Goal: Find specific page/section: Find specific page/section

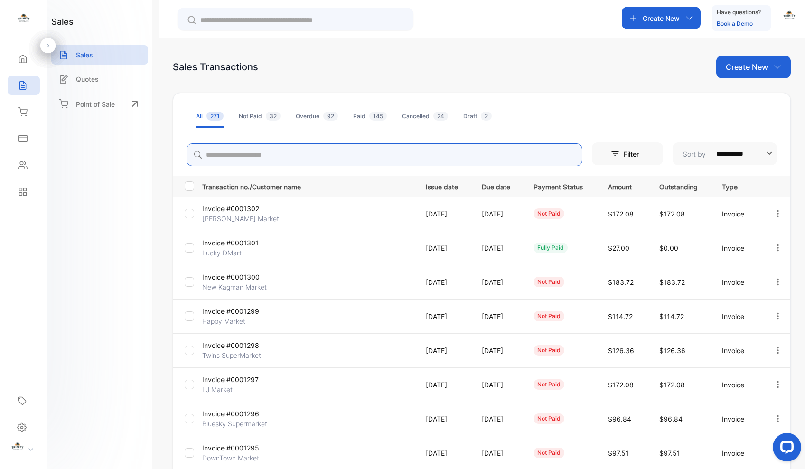
click at [329, 159] on input "search" at bounding box center [384, 154] width 396 height 23
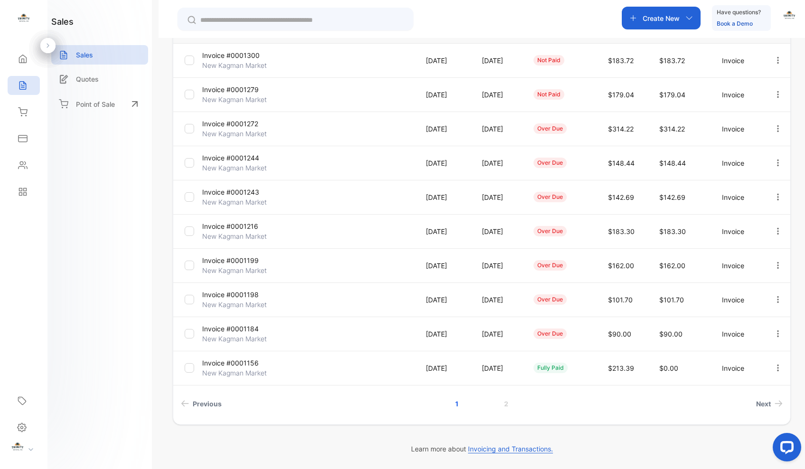
scroll to position [153, 0]
type input "******"
click at [503, 404] on div "Fetching Latest invoice, please wait..." at bounding box center [402, 234] width 805 height 469
click at [504, 400] on link "2" at bounding box center [505, 404] width 27 height 18
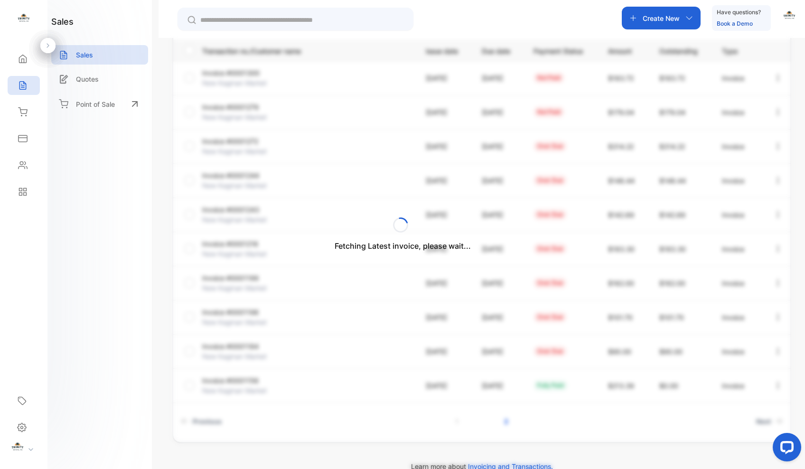
scroll to position [17, 0]
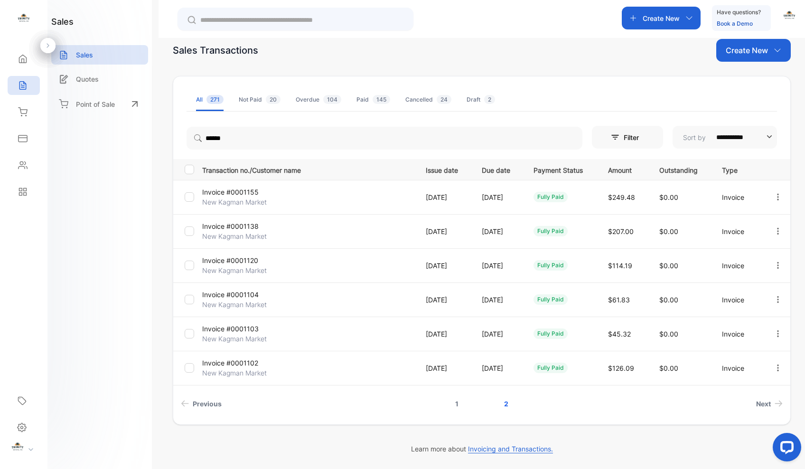
click at [455, 404] on link "1" at bounding box center [457, 404] width 26 height 18
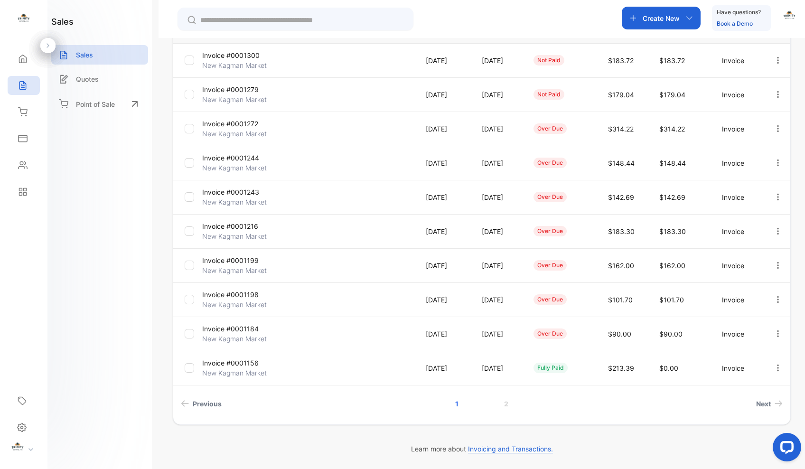
scroll to position [153, 0]
click at [503, 404] on link "2" at bounding box center [505, 404] width 27 height 18
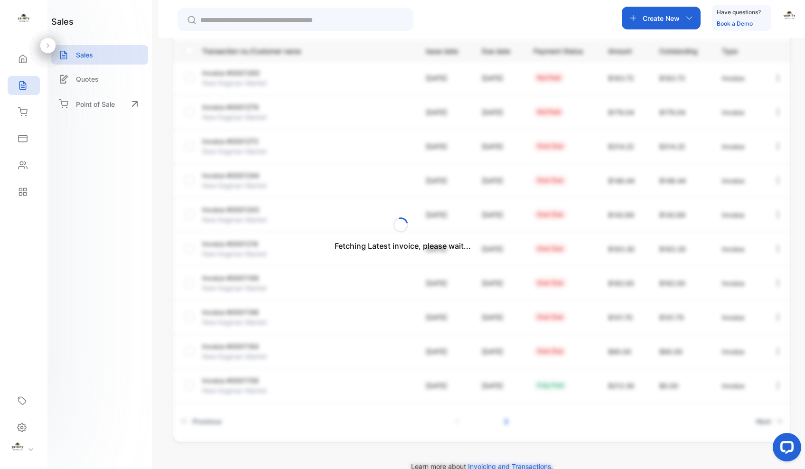
scroll to position [17, 0]
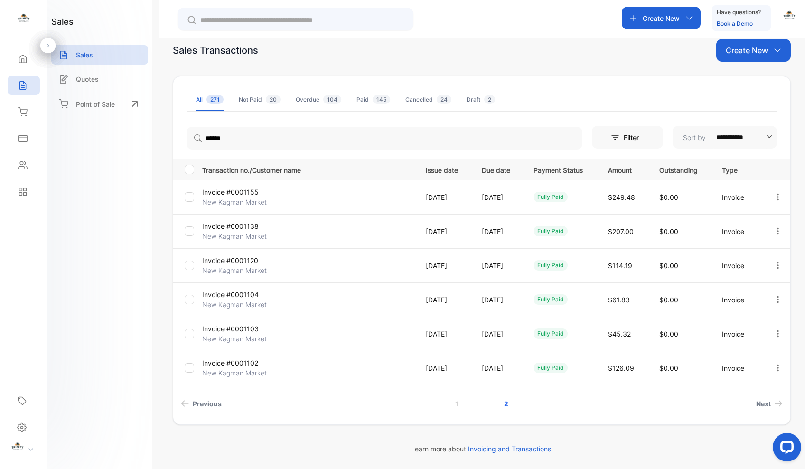
click at [249, 260] on p "Invoice #0001120" at bounding box center [237, 260] width 71 height 10
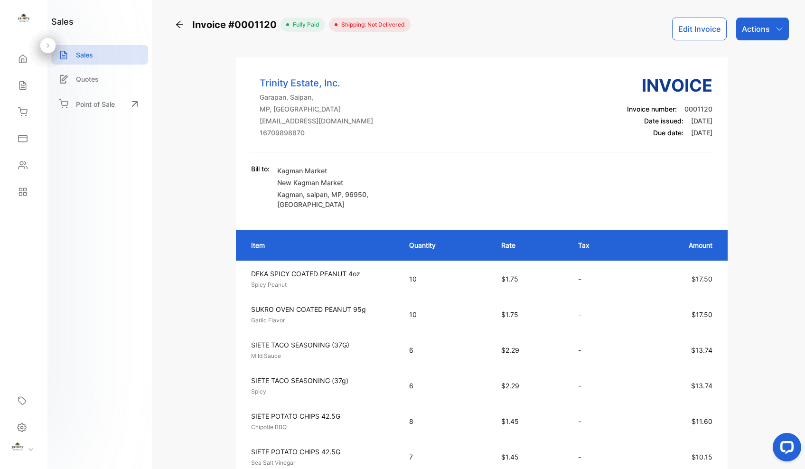
click at [778, 32] on icon "button" at bounding box center [779, 29] width 8 height 8
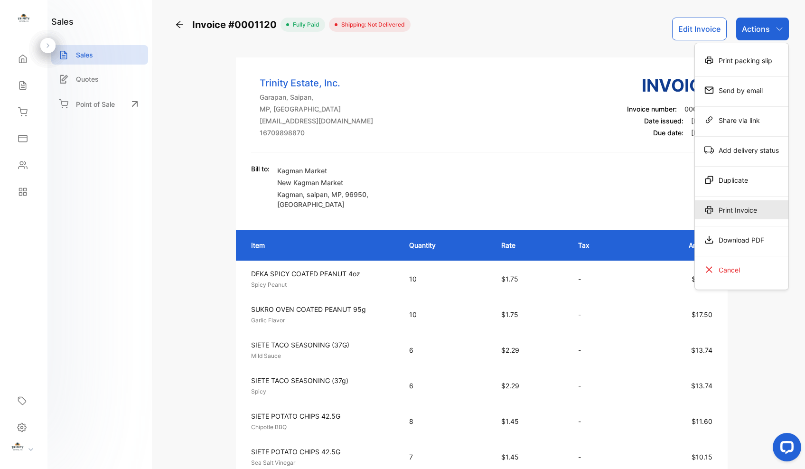
click at [736, 209] on div "Print Invoice" at bounding box center [740, 209] width 93 height 19
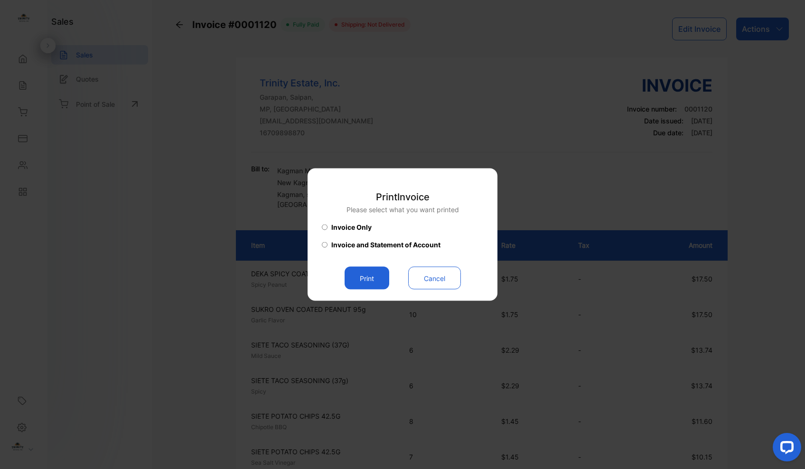
click at [354, 279] on button "Print" at bounding box center [366, 278] width 45 height 23
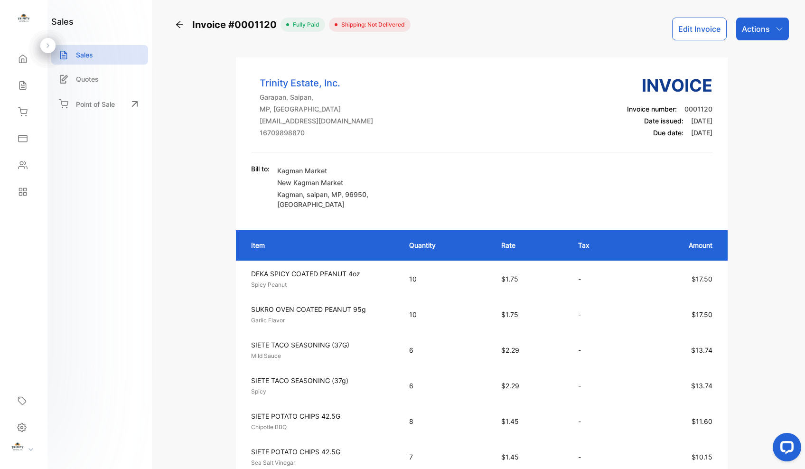
click at [179, 23] on icon at bounding box center [179, 24] width 9 height 9
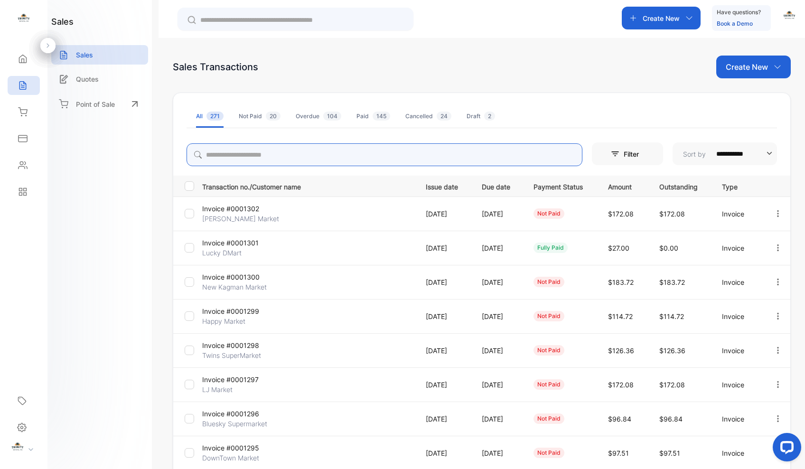
click at [371, 155] on input "search" at bounding box center [384, 154] width 396 height 23
type input "******"
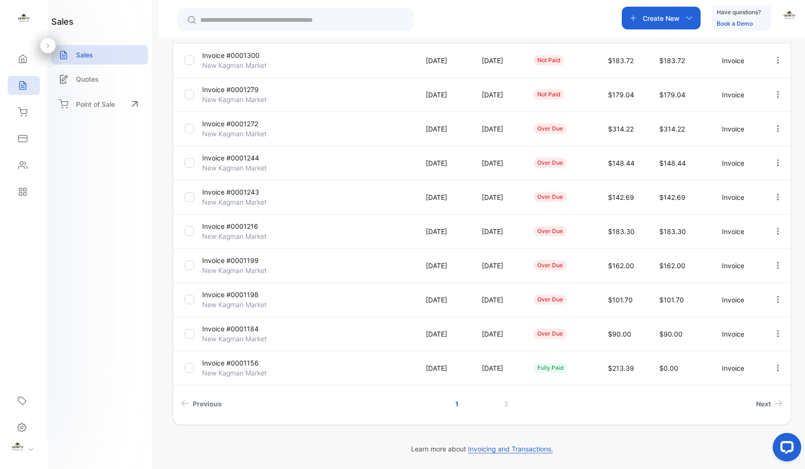
scroll to position [153, 0]
click at [245, 330] on p "Invoice #0001184" at bounding box center [237, 329] width 71 height 10
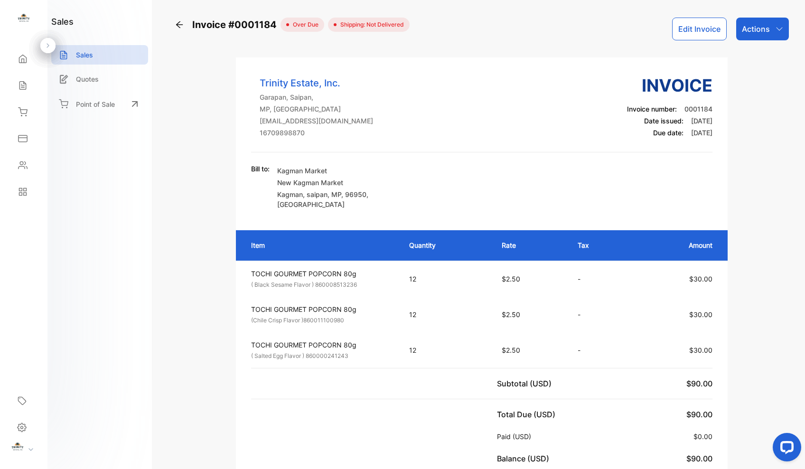
click at [180, 25] on icon at bounding box center [179, 24] width 7 height 7
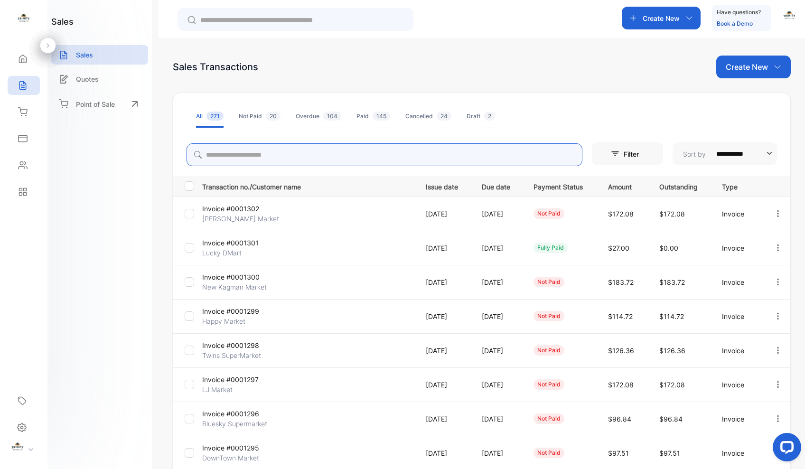
click at [294, 155] on input "search" at bounding box center [384, 154] width 396 height 23
type input "******"
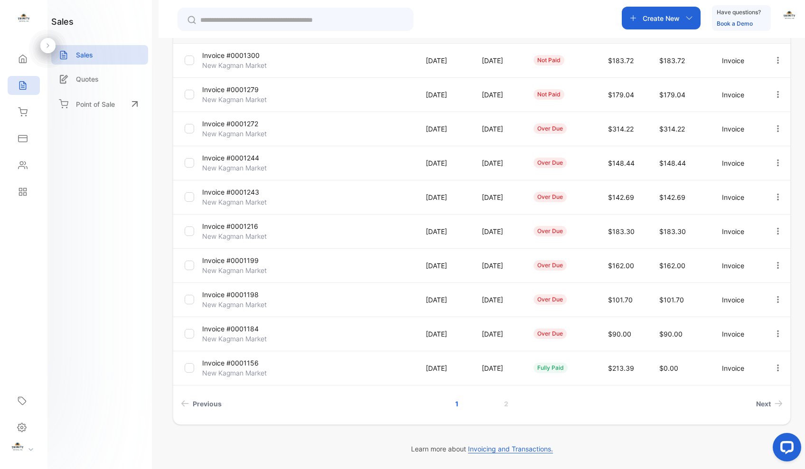
scroll to position [153, 0]
click at [254, 261] on p "Invoice #0001199" at bounding box center [237, 260] width 71 height 10
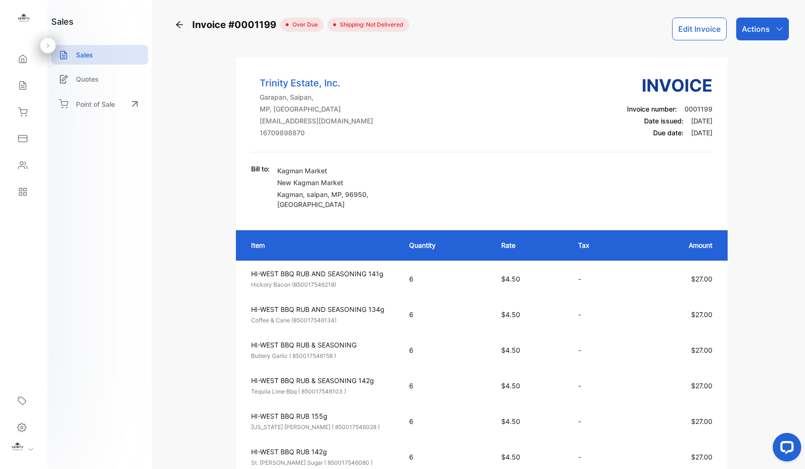
click at [177, 23] on icon at bounding box center [179, 24] width 9 height 9
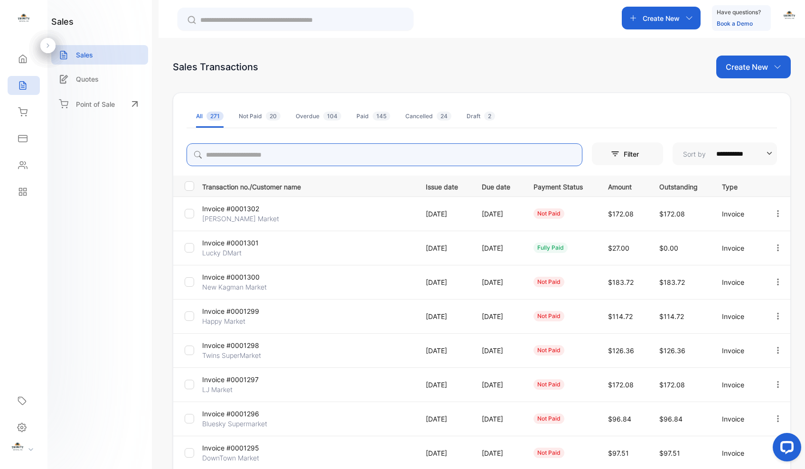
click at [373, 156] on input "search" at bounding box center [384, 154] width 396 height 23
type input "******"
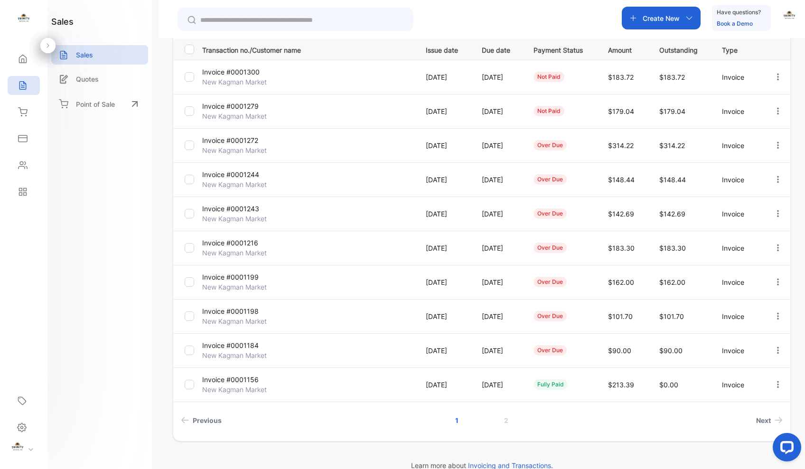
scroll to position [146, 0]
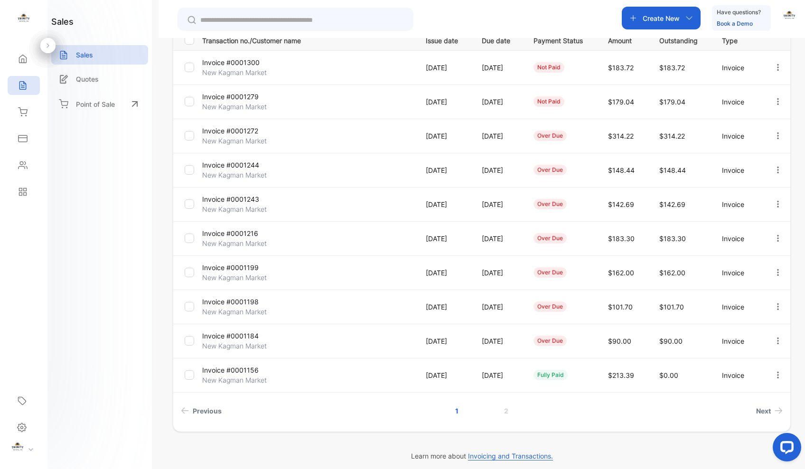
click at [254, 234] on p "Invoice #0001216" at bounding box center [237, 233] width 71 height 10
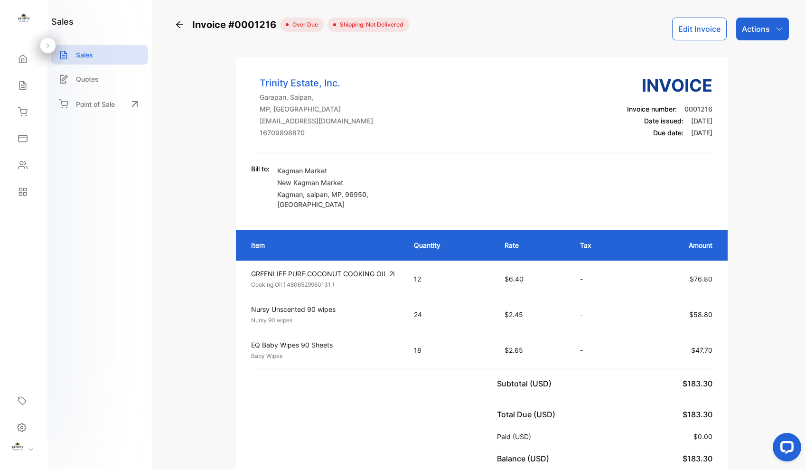
click at [179, 24] on icon at bounding box center [179, 24] width 9 height 9
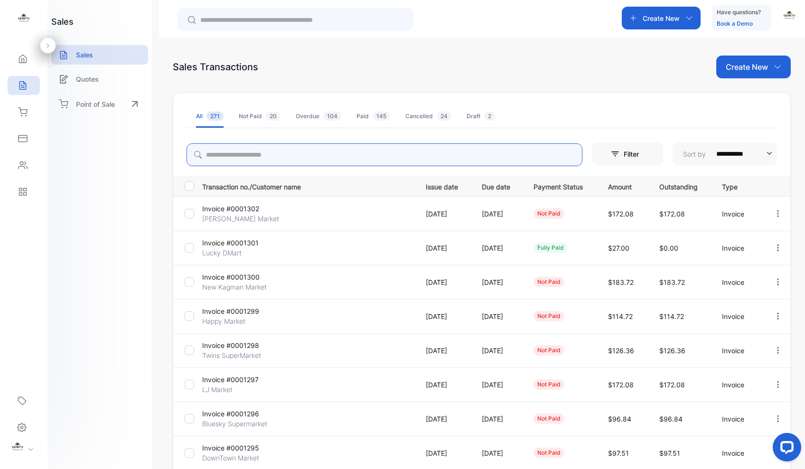
click at [360, 156] on input "search" at bounding box center [384, 154] width 396 height 23
type input "******"
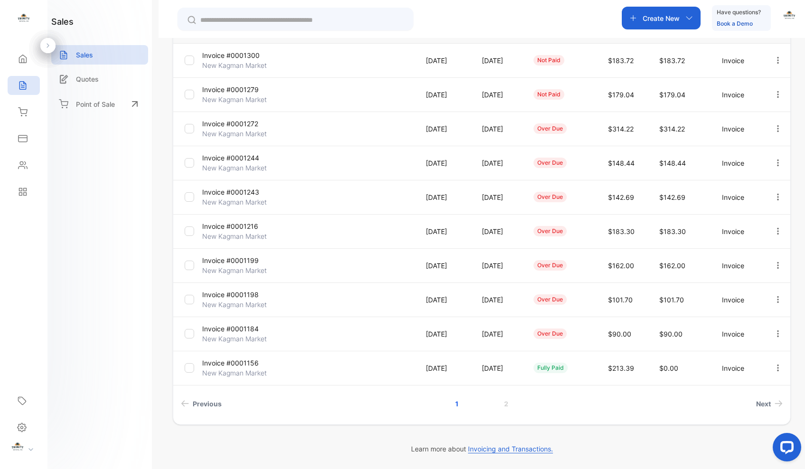
scroll to position [153, 0]
click at [246, 192] on p "Invoice #0001243" at bounding box center [237, 192] width 71 height 10
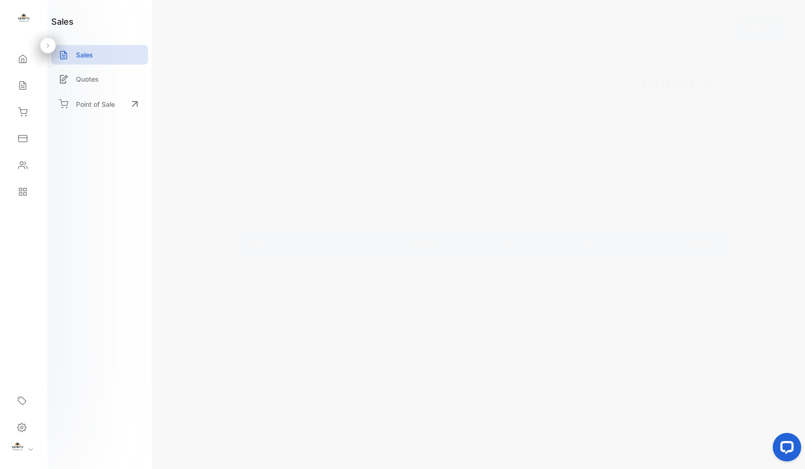
click at [178, 26] on icon at bounding box center [179, 24] width 9 height 9
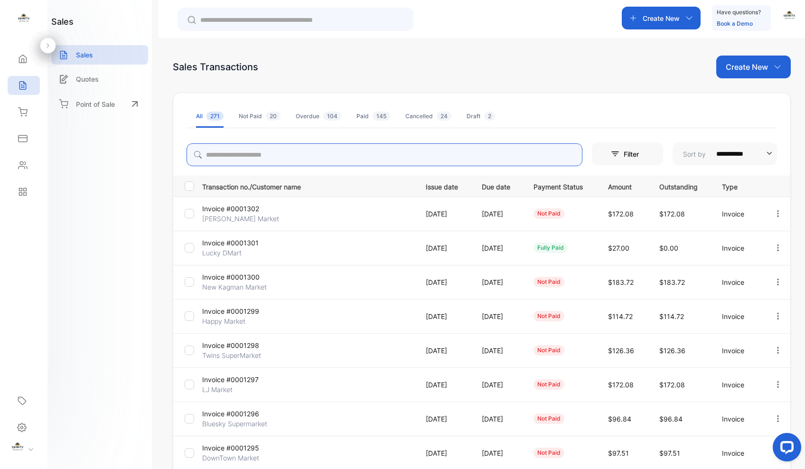
click at [435, 158] on input "search" at bounding box center [384, 154] width 396 height 23
type input "******"
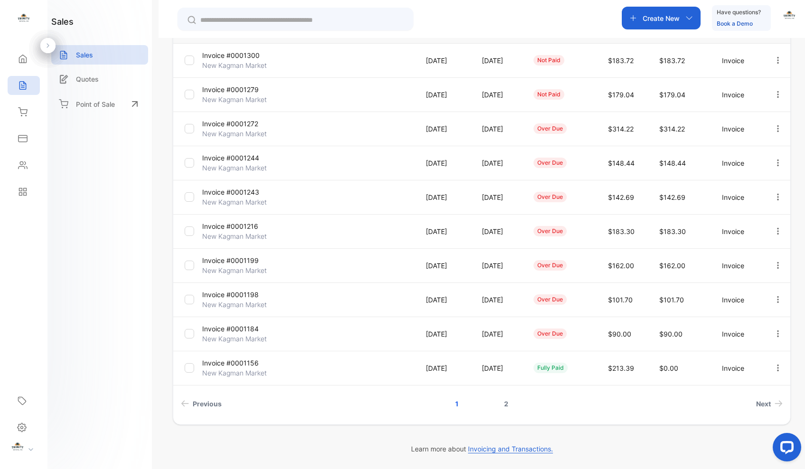
click at [505, 402] on link "2" at bounding box center [505, 404] width 27 height 18
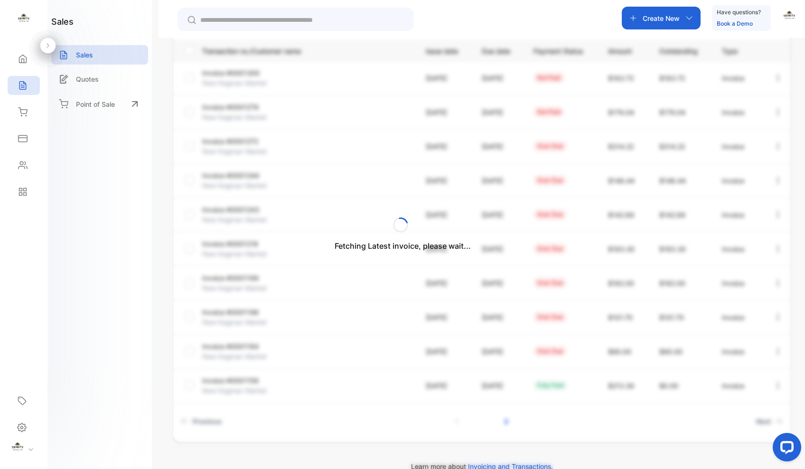
scroll to position [17, 0]
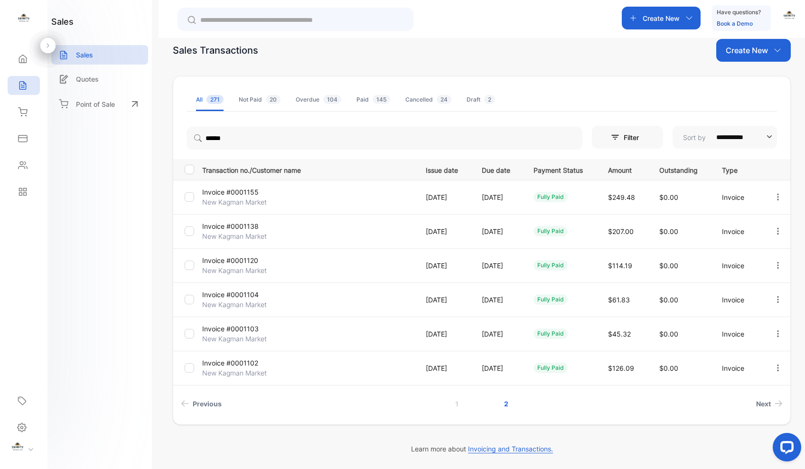
click at [250, 229] on p "Invoice #0001138" at bounding box center [237, 226] width 71 height 10
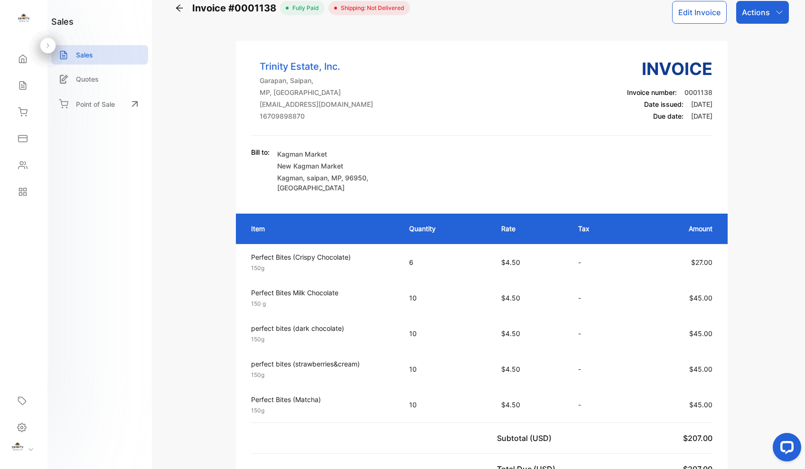
click at [178, 10] on icon at bounding box center [179, 7] width 9 height 9
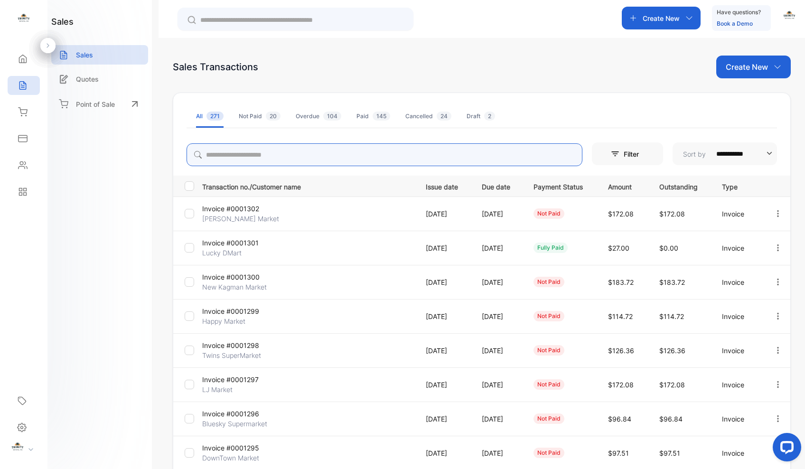
click at [401, 154] on input "search" at bounding box center [384, 154] width 396 height 23
type input "******"
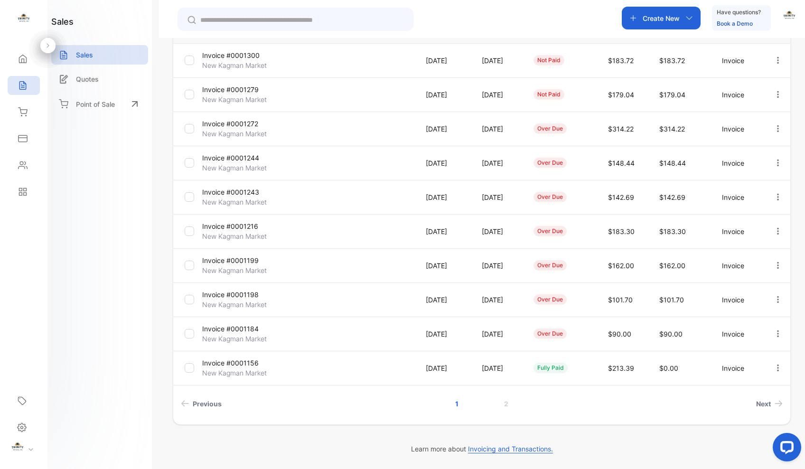
scroll to position [153, 0]
click at [506, 403] on link "2" at bounding box center [505, 404] width 27 height 18
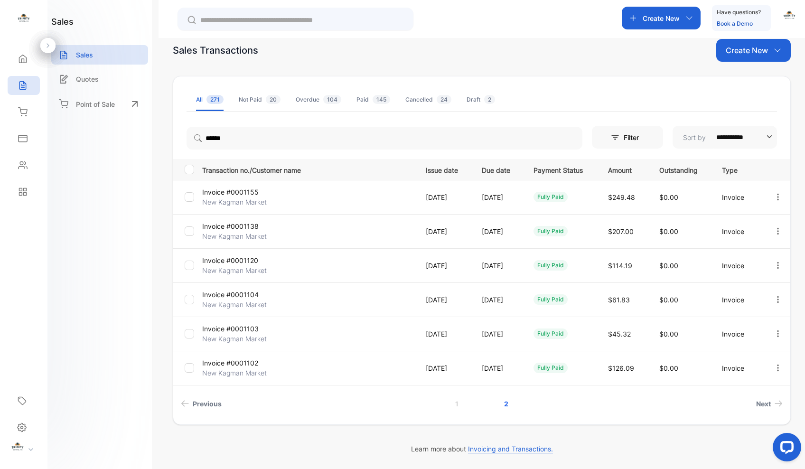
scroll to position [17, 0]
click at [249, 191] on p "Invoice #0001155" at bounding box center [237, 192] width 71 height 10
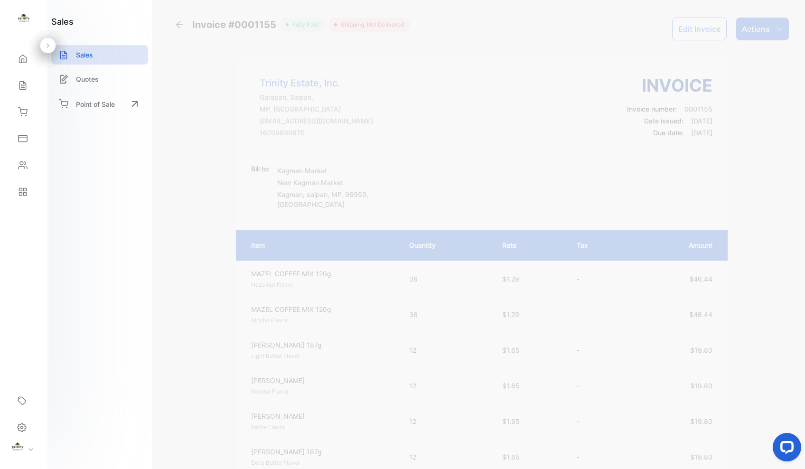
click at [779, 27] on icon "button" at bounding box center [779, 29] width 8 height 8
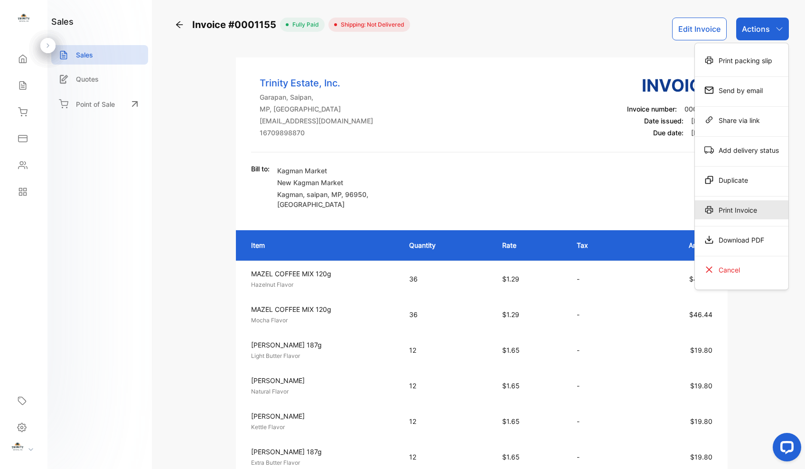
click at [745, 214] on div "Print Invoice" at bounding box center [740, 209] width 93 height 19
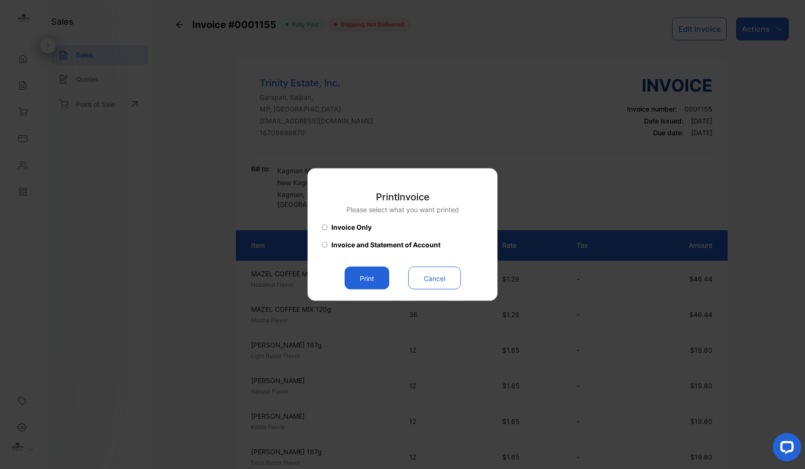
click at [377, 277] on button "Print" at bounding box center [366, 278] width 45 height 23
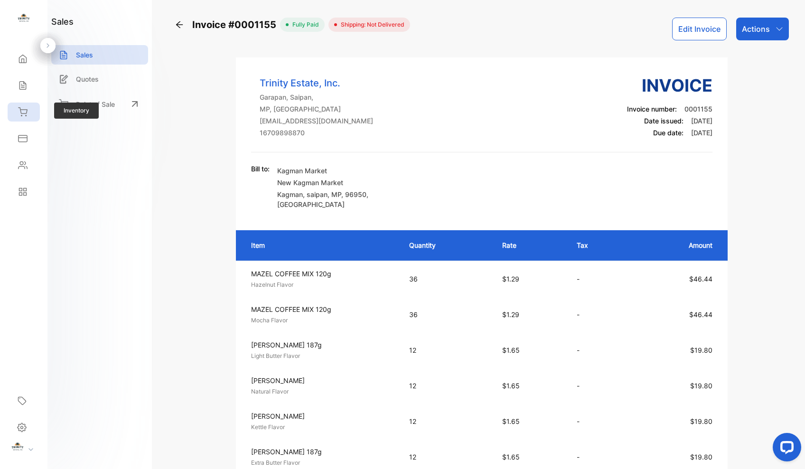
click at [23, 118] on div "Inventory" at bounding box center [24, 111] width 32 height 19
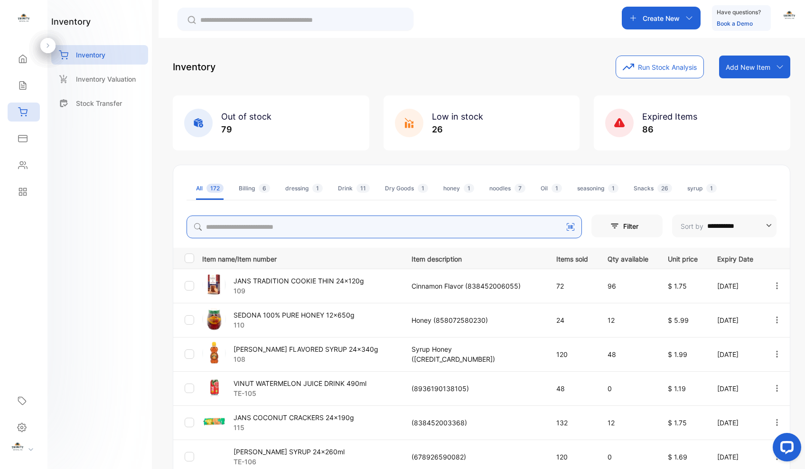
click at [375, 227] on input "search" at bounding box center [383, 226] width 395 height 23
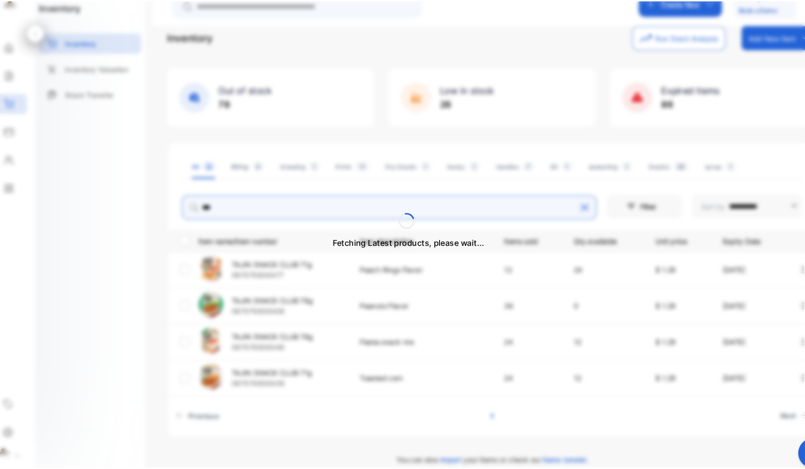
scroll to position [17, 0]
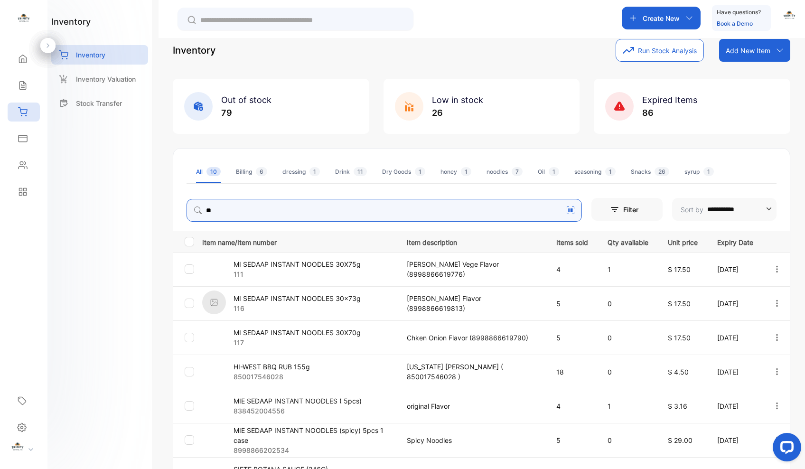
type input "*"
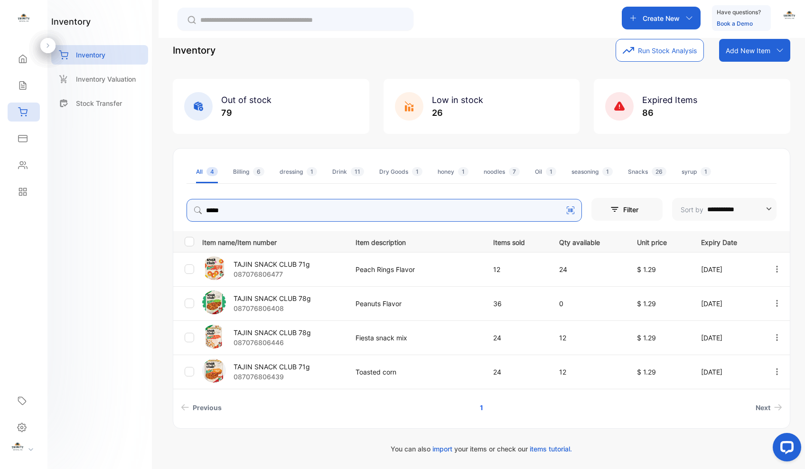
type input "***"
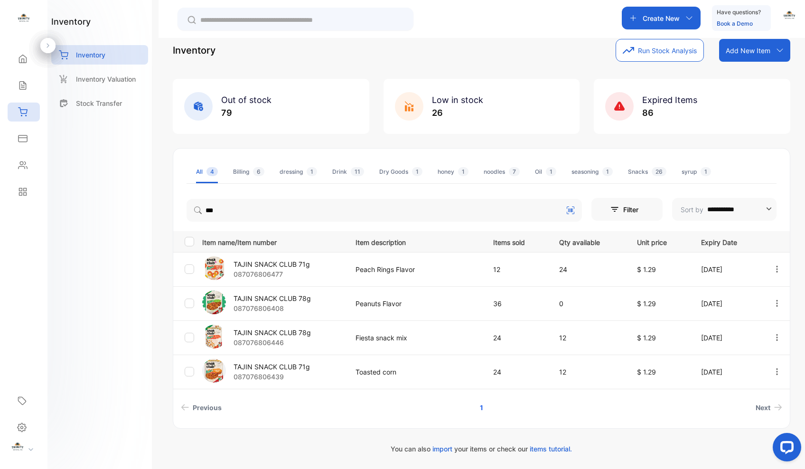
click at [280, 301] on p "TAJIN SNACK CLUB 78g" at bounding box center [271, 298] width 77 height 10
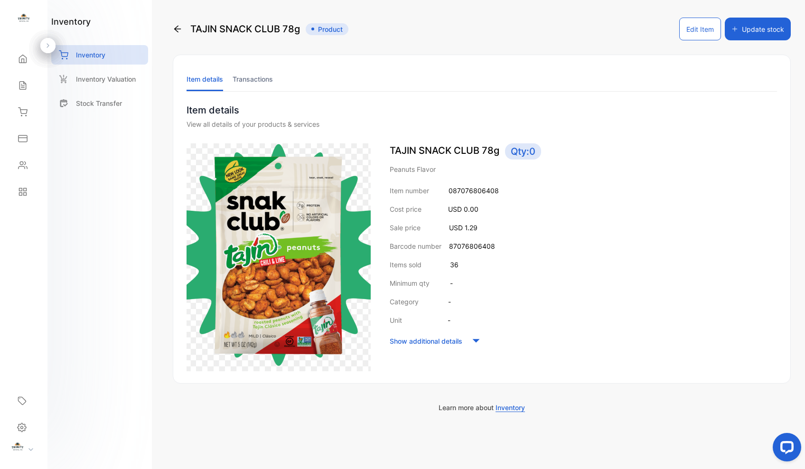
click at [178, 29] on icon at bounding box center [177, 29] width 7 height 7
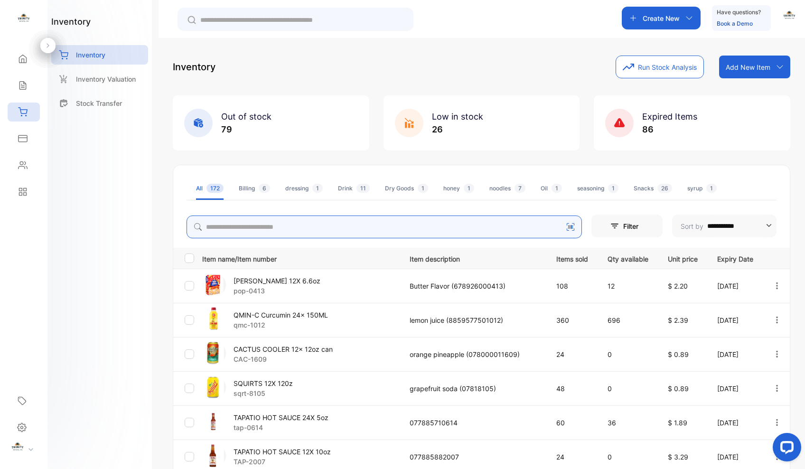
click at [321, 225] on input "search" at bounding box center [383, 226] width 395 height 23
type input "*****"
